Goal: Task Accomplishment & Management: Manage account settings

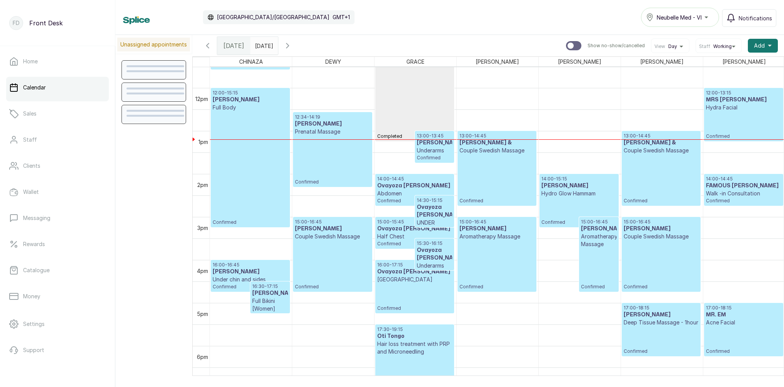
scroll to position [500, 0]
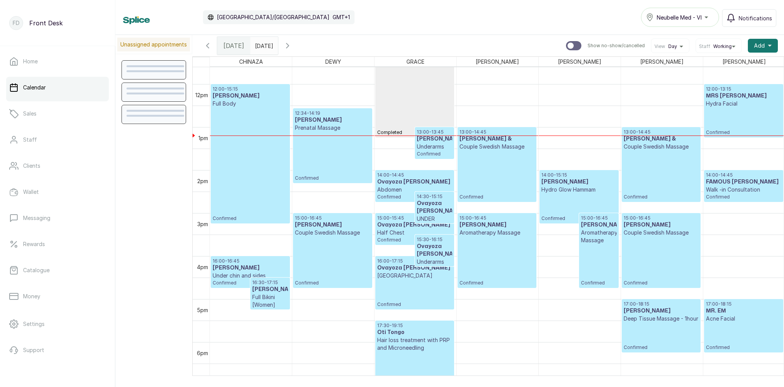
click at [259, 154] on div "12:00 - 15:15 OMA OKOLO Full Body Confirmed" at bounding box center [250, 154] width 75 height 136
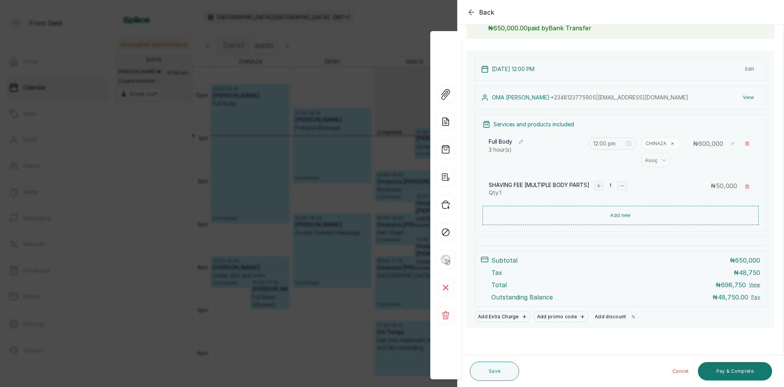
scroll to position [57, 0]
click at [625, 318] on button "Add discount" at bounding box center [615, 317] width 48 height 11
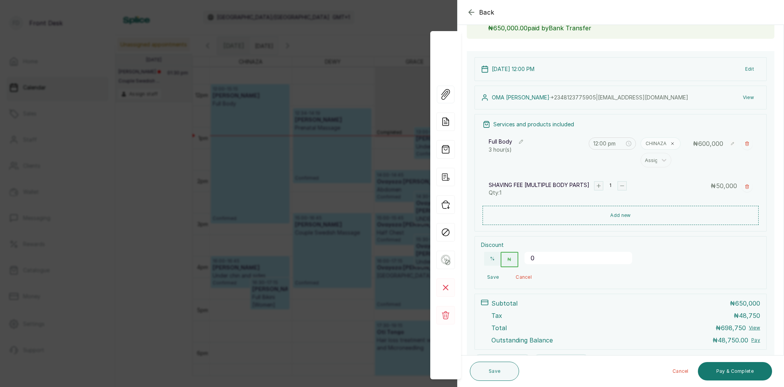
click at [540, 259] on input "0" at bounding box center [578, 258] width 108 height 12
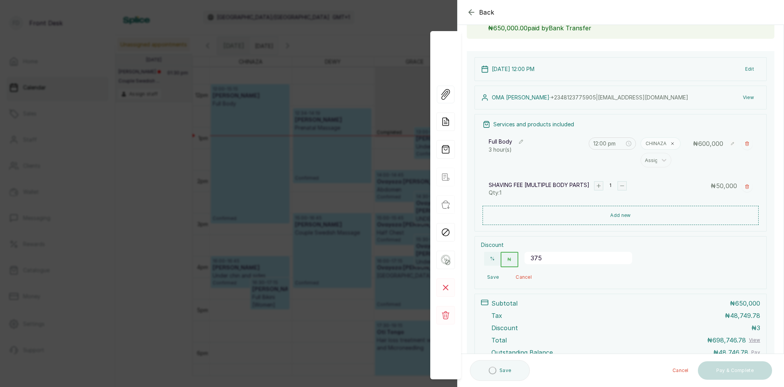
type input "3750"
click at [536, 257] on input "3750" at bounding box center [578, 258] width 108 height 12
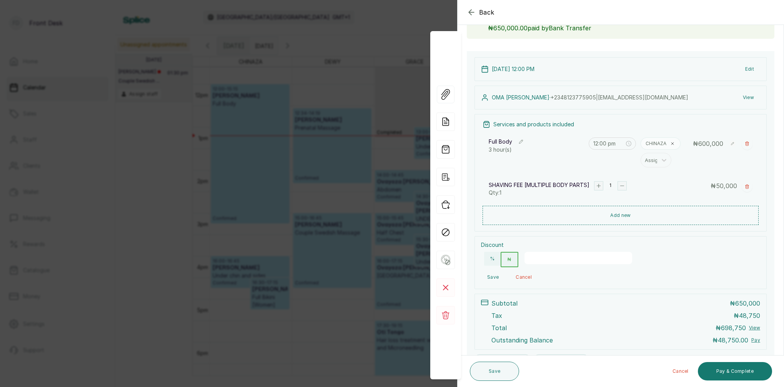
click at [491, 276] on button "Save" at bounding box center [493, 278] width 24 height 14
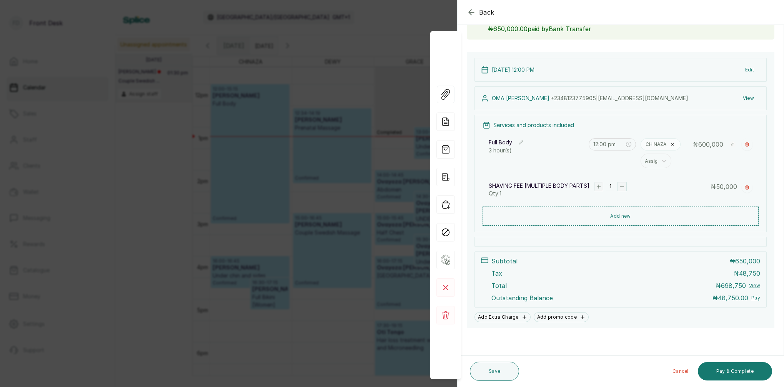
scroll to position [56, 0]
click at [405, 25] on div "Back Appointment Details Edit appointment Make changes to appointment details O…" at bounding box center [392, 193] width 784 height 387
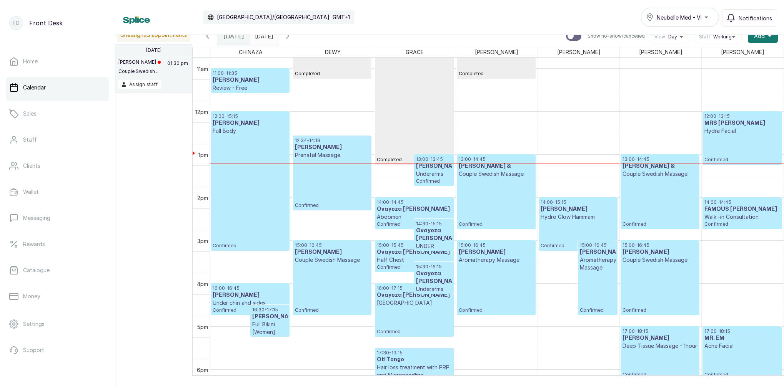
scroll to position [473, 0]
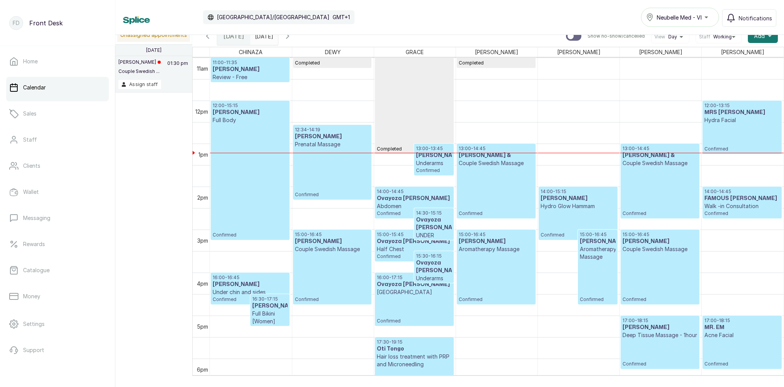
click at [730, 138] on div "12:00 - 13:15 MRS [PERSON_NAME] Facial Confirmed" at bounding box center [741, 128] width 75 height 50
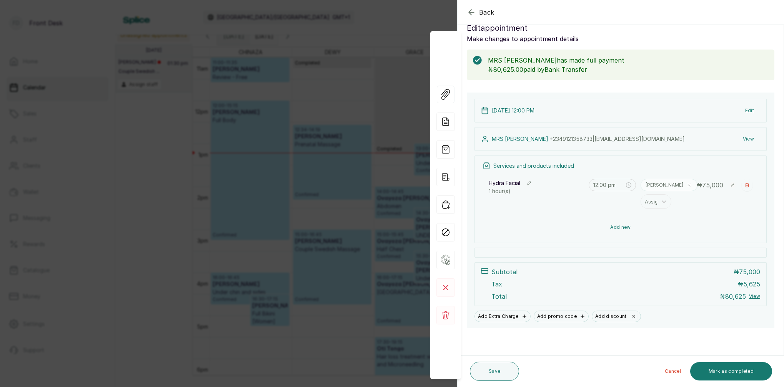
scroll to position [15, 0]
click at [751, 136] on button "View" at bounding box center [747, 138] width 23 height 14
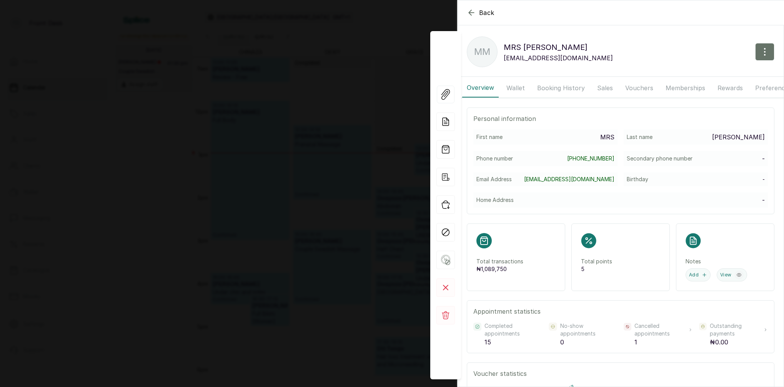
click at [552, 88] on button "Booking History" at bounding box center [560, 87] width 57 height 19
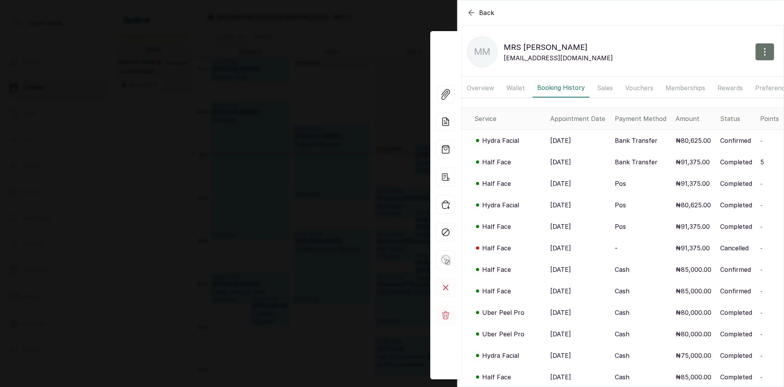
click at [497, 185] on p "Half Face" at bounding box center [496, 183] width 29 height 9
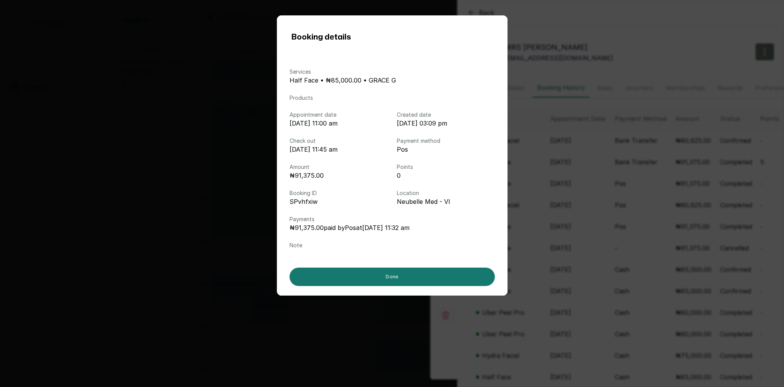
click at [583, 189] on div "Booking details Services Half Face • ₦85,000.00 • GRACE G Products Appointment …" at bounding box center [392, 193] width 784 height 387
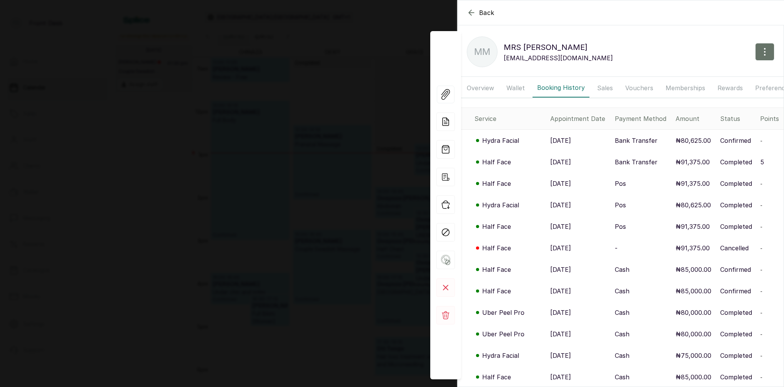
click at [503, 223] on p "Half Face" at bounding box center [496, 226] width 29 height 9
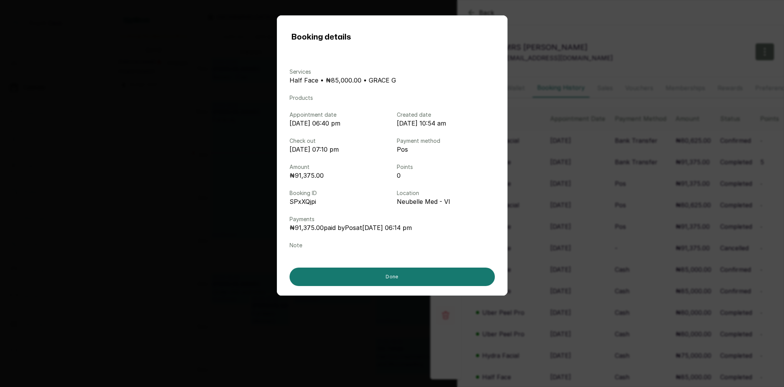
drag, startPoint x: 634, startPoint y: 206, endPoint x: 583, endPoint y: 233, distance: 58.6
click at [634, 206] on div "Booking details Services Half Face • ₦85,000.00 • GRACE G Products Appointment …" at bounding box center [392, 193] width 784 height 387
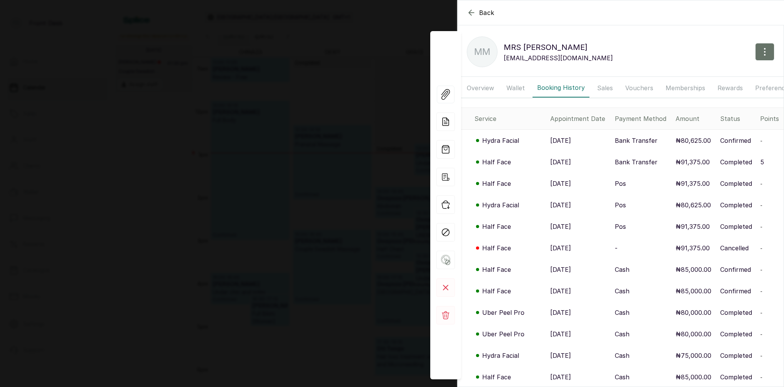
click at [493, 289] on p "Half Face" at bounding box center [496, 291] width 29 height 9
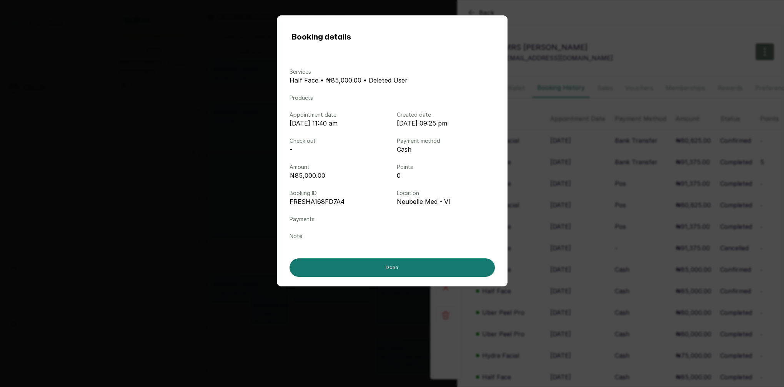
drag, startPoint x: 610, startPoint y: 231, endPoint x: 648, endPoint y: 160, distance: 80.3
click at [610, 229] on div "Booking details Services Half Face • ₦85,000.00 • Deleted User Products Appoint…" at bounding box center [392, 193] width 784 height 387
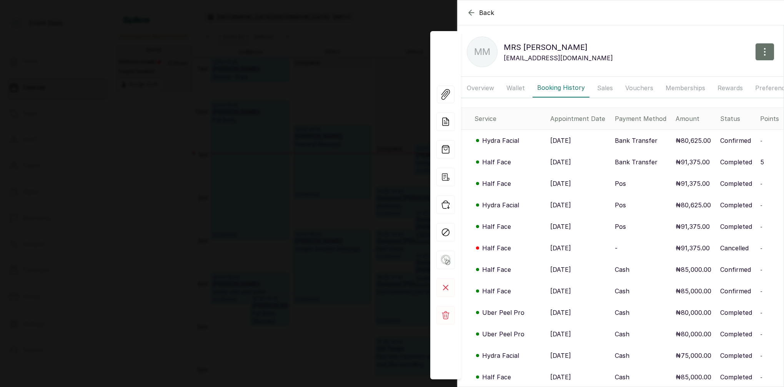
click at [326, 45] on div "Back MRS [PERSON_NAME] MM MRS [PERSON_NAME] [EMAIL_ADDRESS][DOMAIN_NAME] Overvi…" at bounding box center [392, 193] width 784 height 387
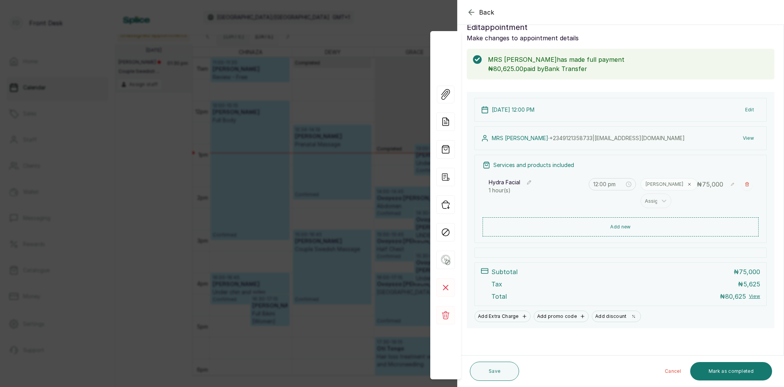
click at [397, 39] on div "Back Appointment Details Edit appointment Make changes to appointment details M…" at bounding box center [392, 193] width 784 height 387
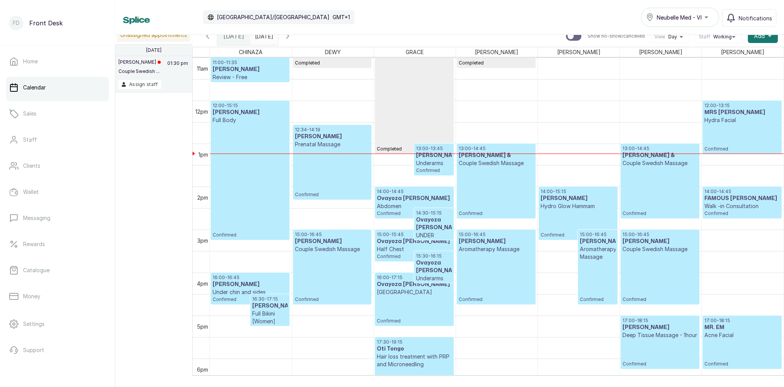
click at [732, 129] on div "12:00 - 13:15 MRS [PERSON_NAME] Facial Confirmed" at bounding box center [741, 128] width 75 height 50
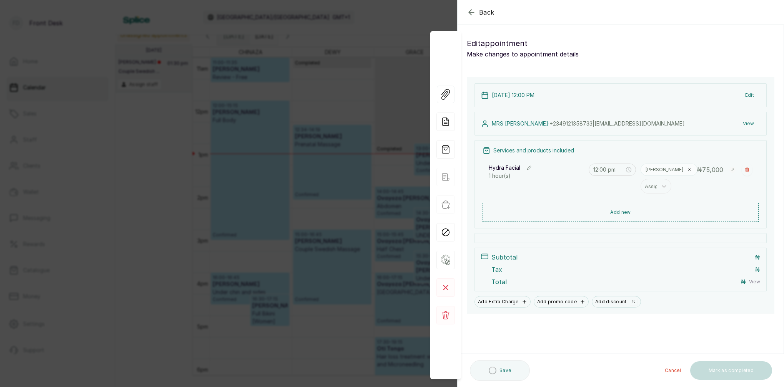
click at [745, 124] on button "View" at bounding box center [747, 124] width 23 height 14
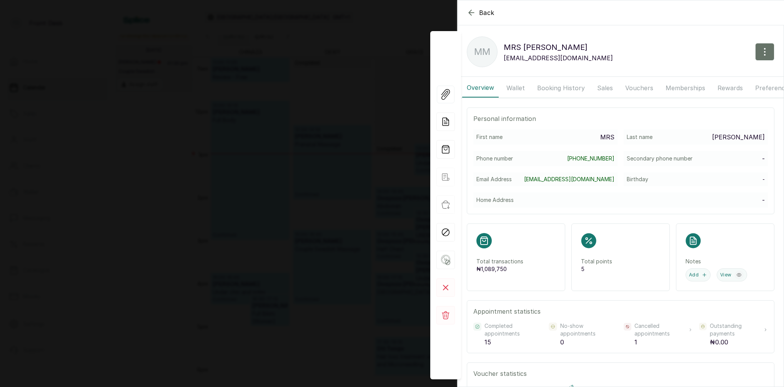
click at [548, 88] on button "Booking History" at bounding box center [560, 87] width 57 height 19
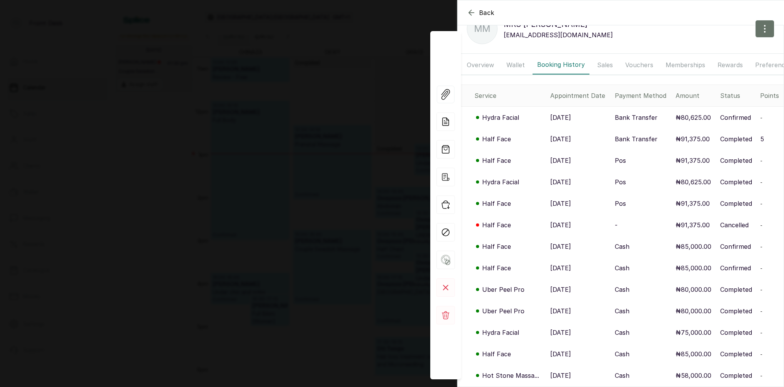
scroll to position [24, 0]
drag, startPoint x: 315, startPoint y: 127, endPoint x: 319, endPoint y: 119, distance: 9.3
click at [316, 126] on div "Back MRS [PERSON_NAME] MM MRS [PERSON_NAME] [EMAIL_ADDRESS][DOMAIN_NAME] Overvi…" at bounding box center [392, 193] width 784 height 387
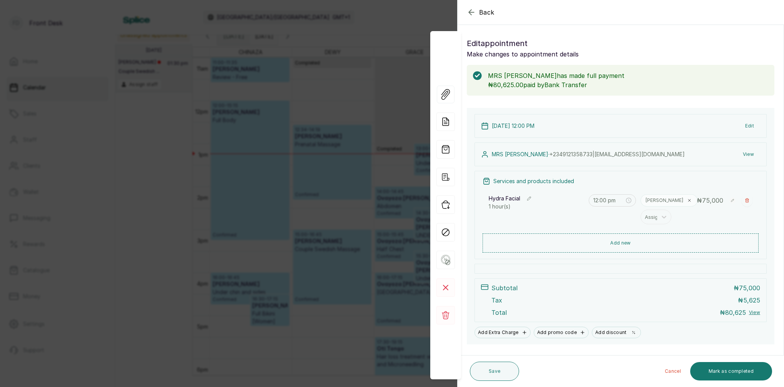
click at [283, 126] on div "Back Appointment Details Edit appointment Make changes to appointment details M…" at bounding box center [392, 193] width 784 height 387
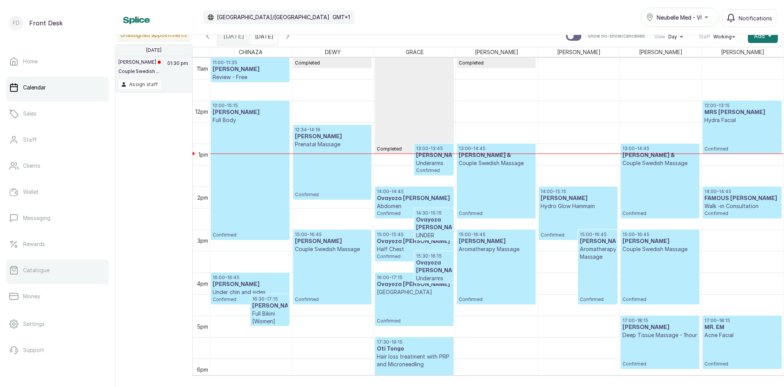
click at [64, 271] on link "Catalogue" at bounding box center [57, 271] width 103 height 22
